Goal: Task Accomplishment & Management: Use online tool/utility

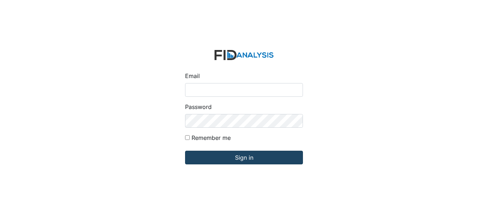
type input "[EMAIL_ADDRESS][DOMAIN_NAME]"
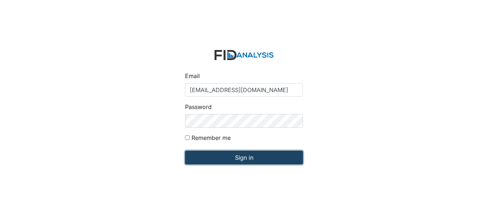
click at [217, 156] on input "Sign in" at bounding box center [244, 158] width 118 height 14
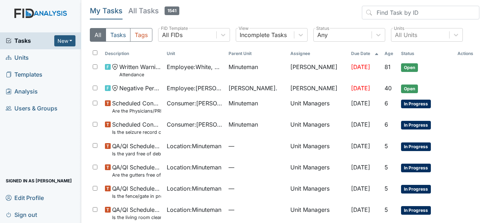
click at [23, 56] on span "Units" at bounding box center [17, 57] width 23 height 11
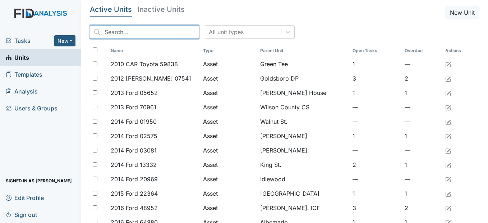
click at [157, 30] on input "search" at bounding box center [144, 32] width 109 height 14
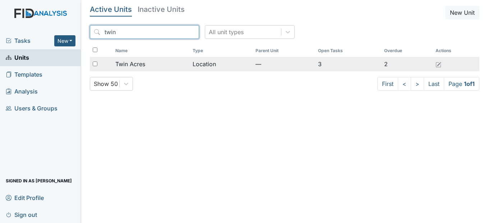
type input "twin"
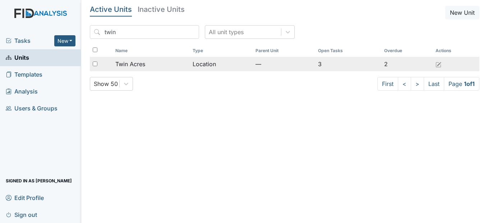
click at [144, 62] on span "Twin Acres" at bounding box center [130, 64] width 30 height 9
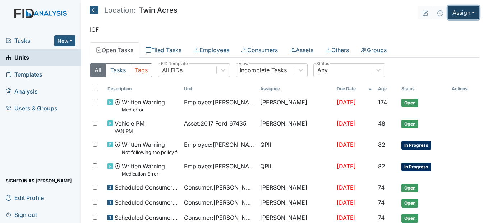
click at [470, 8] on button "Assign" at bounding box center [464, 13] width 32 height 14
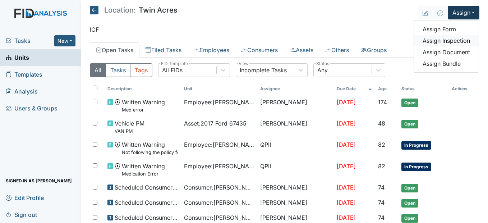
click at [447, 41] on link "Assign Inspection" at bounding box center [446, 41] width 65 height 12
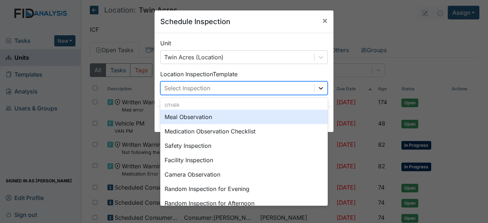
click at [315, 82] on div at bounding box center [321, 88] width 13 height 13
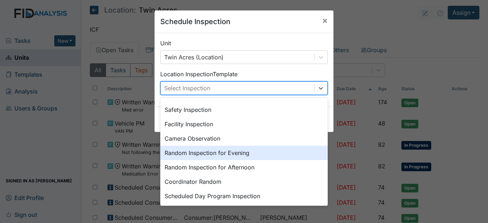
scroll to position [72, 0]
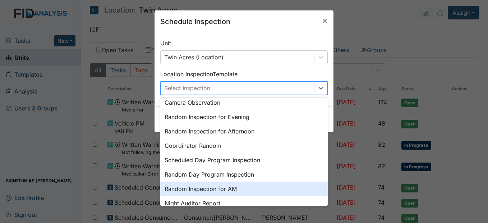
click at [216, 189] on div "Random Inspection for AM" at bounding box center [244, 189] width 168 height 14
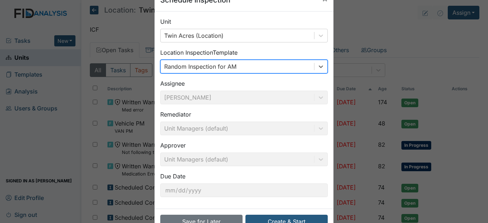
scroll to position [43, 0]
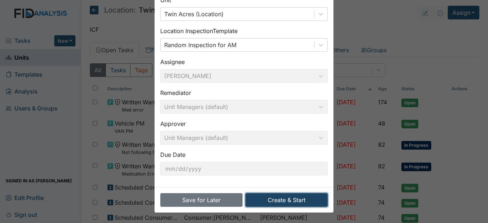
click at [295, 204] on button "Create & Start" at bounding box center [287, 200] width 82 height 14
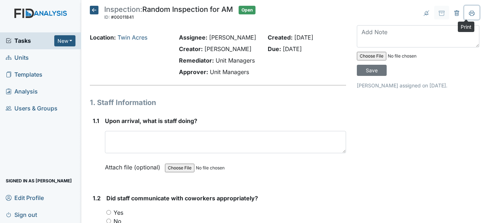
click at [469, 14] on icon at bounding box center [472, 13] width 6 height 4
